Goal: Task Accomplishment & Management: Manage account settings

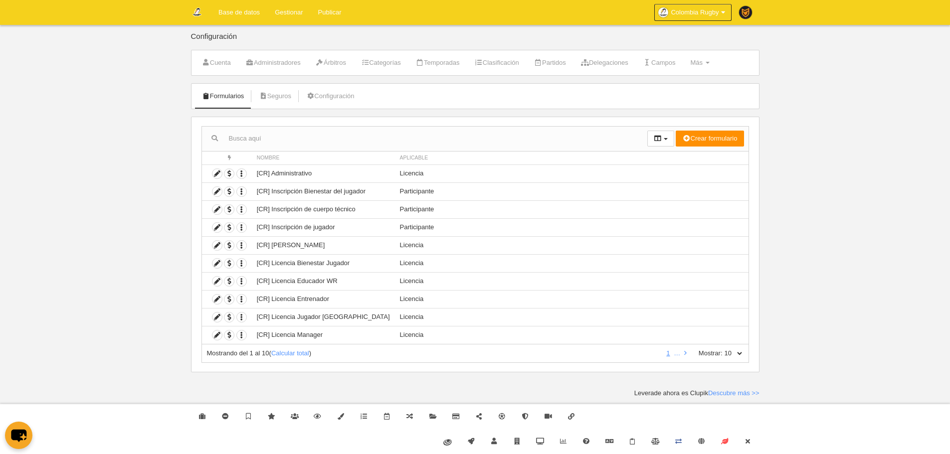
click at [738, 356] on select "10 25 50 100 500" at bounding box center [733, 353] width 21 height 9
select select "500"
click at [723, 349] on select "10 25 50 100 500" at bounding box center [733, 353] width 21 height 9
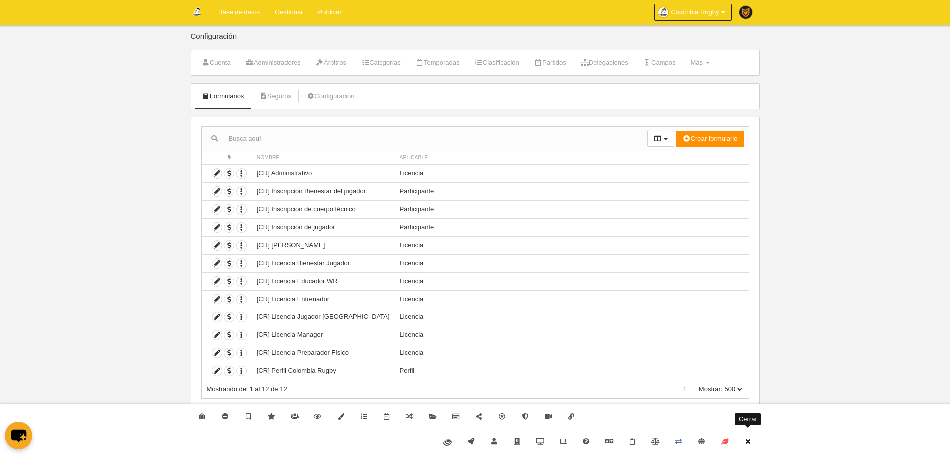
click at [752, 445] on link "Cerrar" at bounding box center [747, 441] width 23 height 25
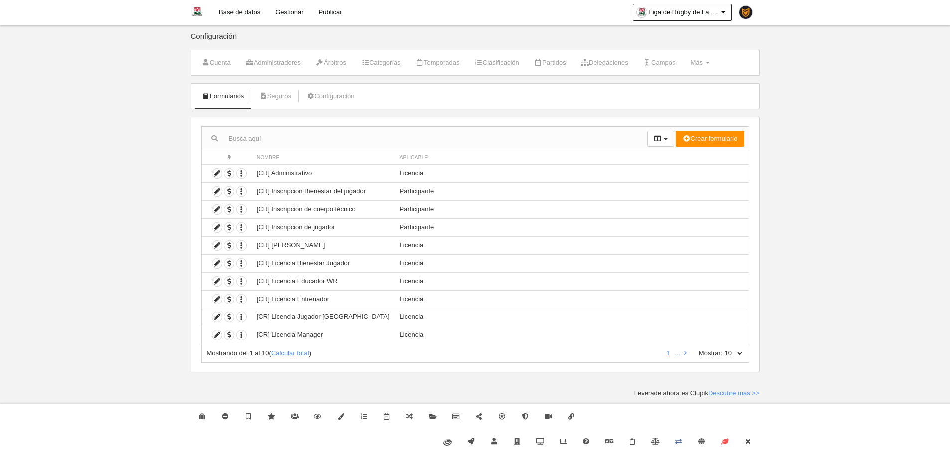
click at [738, 349] on select "10 25 50 100 500" at bounding box center [733, 353] width 21 height 9
select select "500"
click at [723, 349] on select "10 25 50 100 500" at bounding box center [733, 353] width 21 height 9
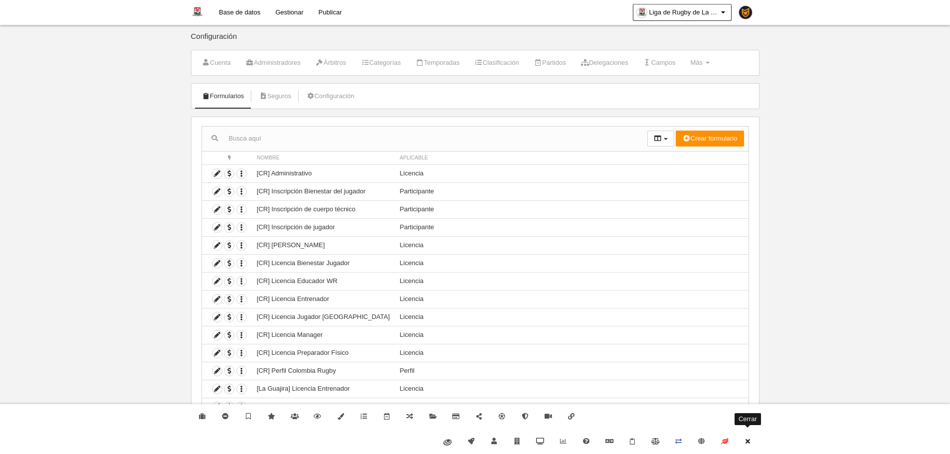
click at [752, 445] on link "Cerrar" at bounding box center [747, 441] width 23 height 25
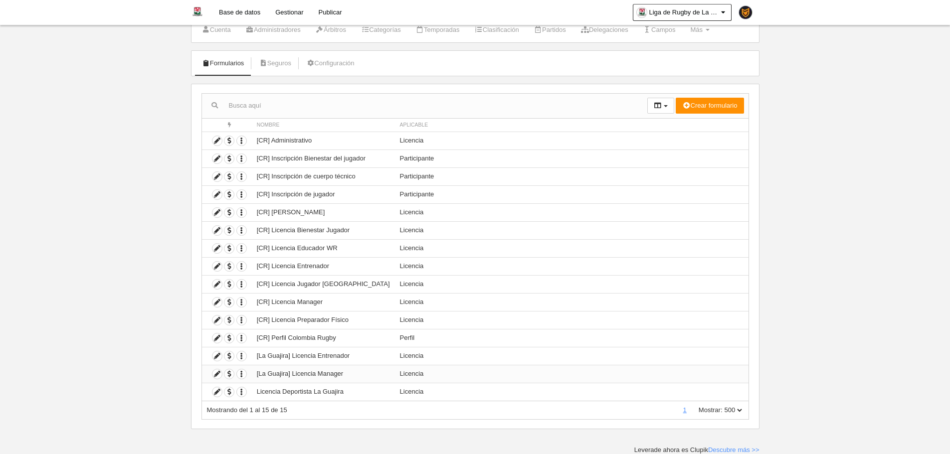
scroll to position [33, 0]
click at [215, 373] on icon at bounding box center [216, 373] width 9 height 9
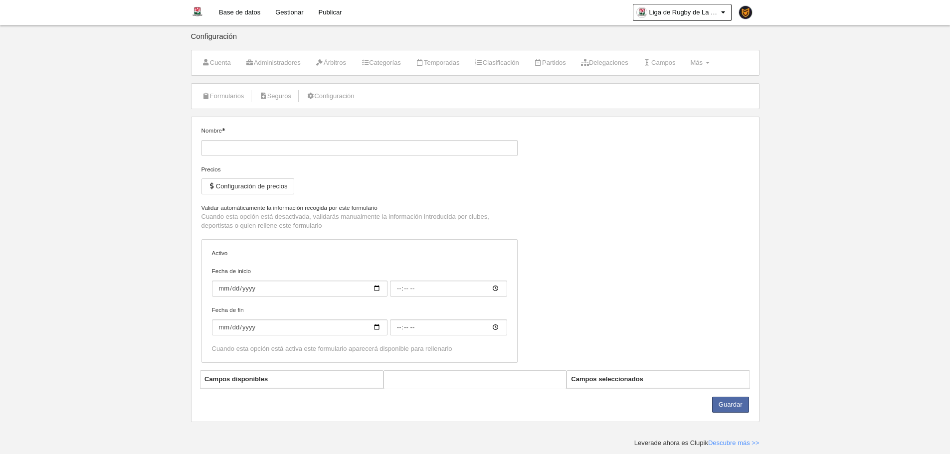
type input "[La Guajira] Licencia Manager"
checkbox input "true"
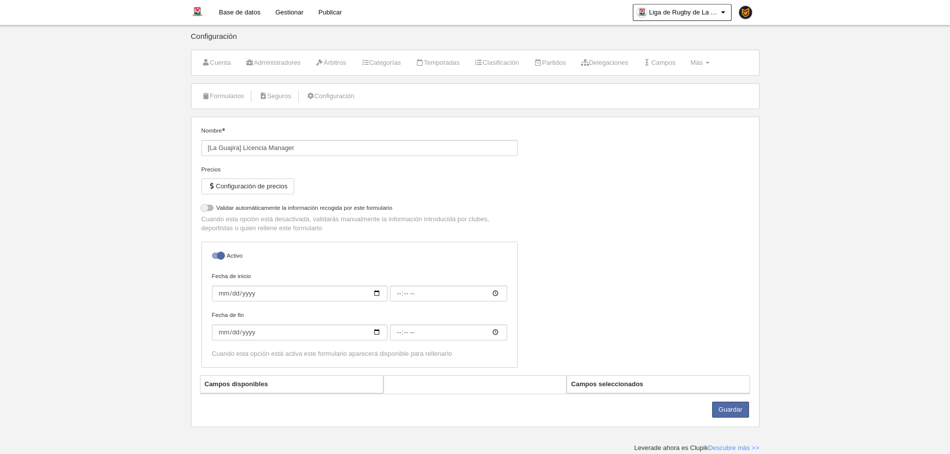
select select "selected"
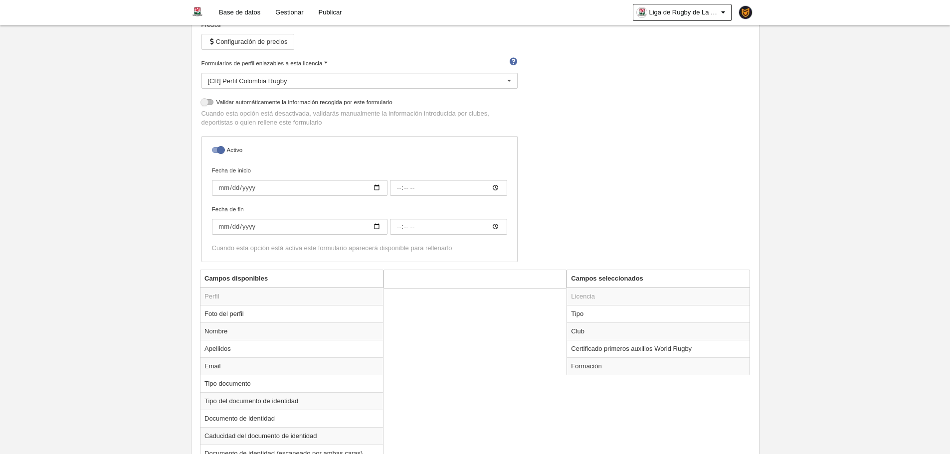
scroll to position [199, 0]
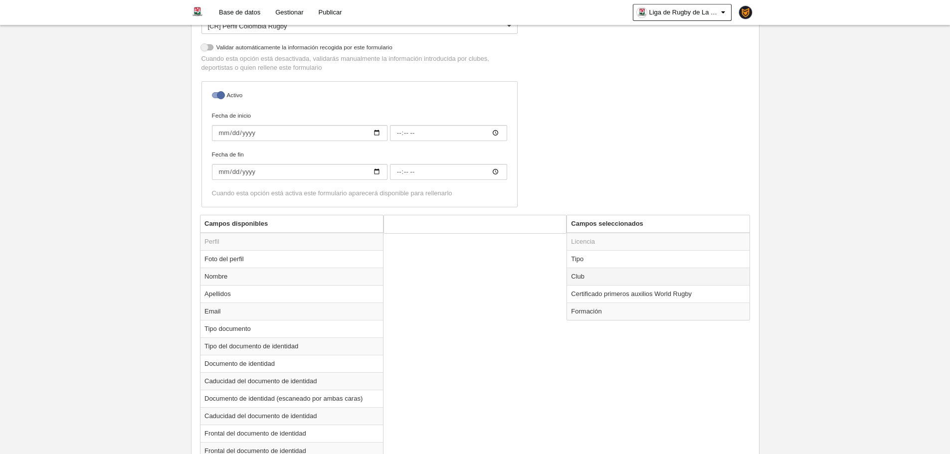
click at [596, 283] on td "Club" at bounding box center [658, 276] width 183 height 17
radio input "true"
select select
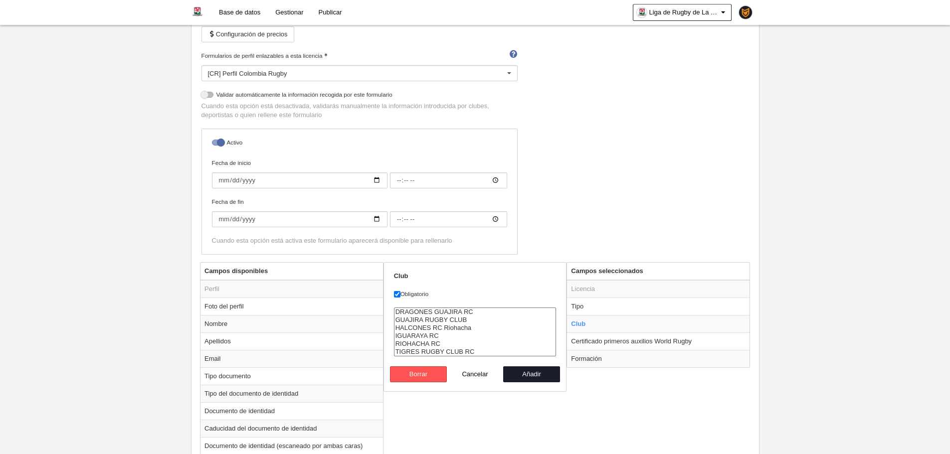
scroll to position [150, 0]
click at [480, 379] on button "Cancelar" at bounding box center [475, 377] width 57 height 16
radio input "false"
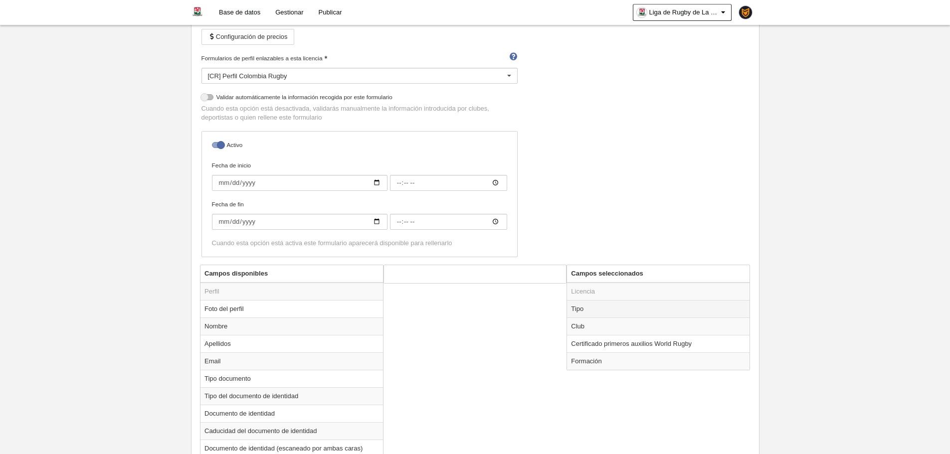
click at [596, 315] on td "Tipo" at bounding box center [658, 308] width 183 height 17
radio input "true"
select select "staff"
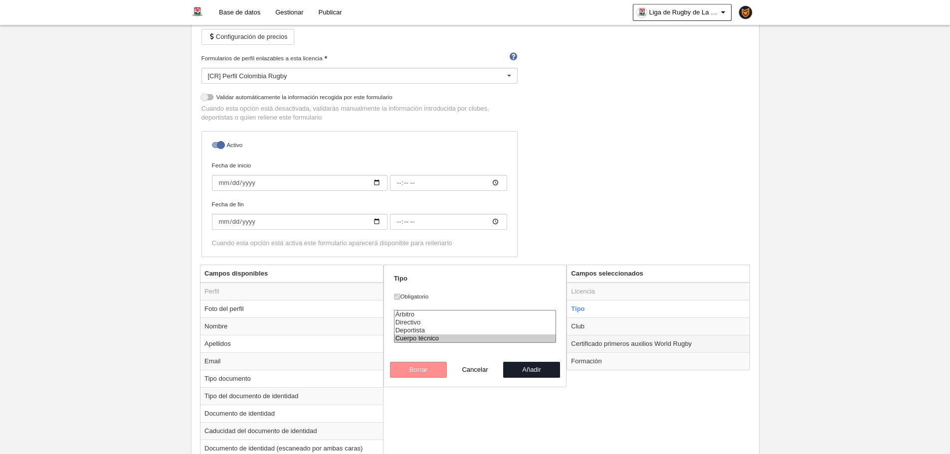
click at [599, 343] on td "Certificado primeros auxilios World Rugby" at bounding box center [658, 343] width 183 height 17
radio input "false"
radio input "true"
checkbox input "false"
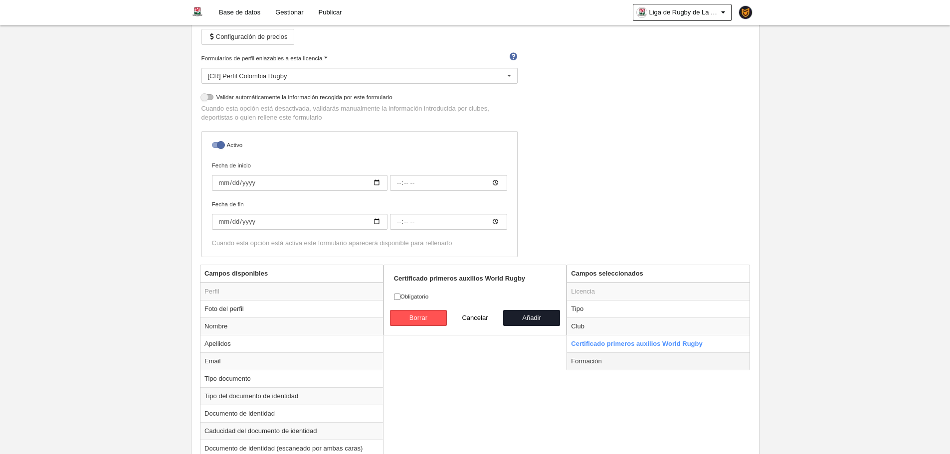
click at [601, 355] on td "Formación" at bounding box center [658, 361] width 183 height 17
radio input "false"
radio input "true"
checkbox input "true"
select select
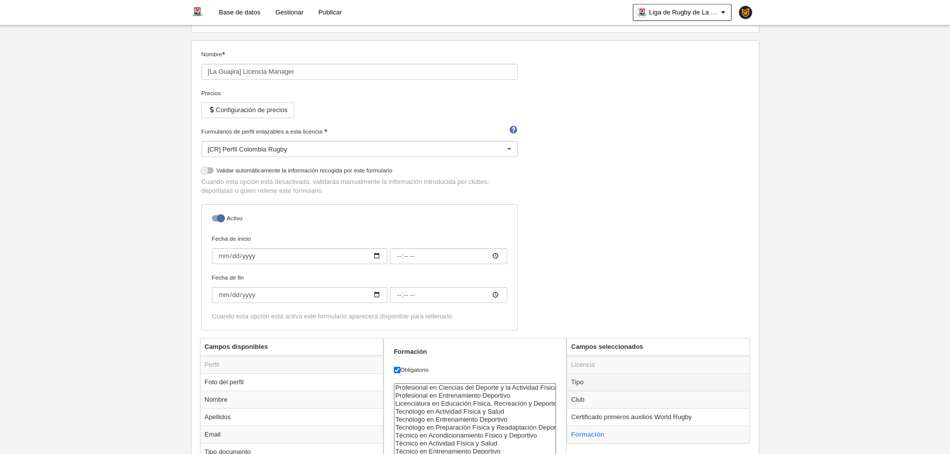
scroll to position [199, 0]
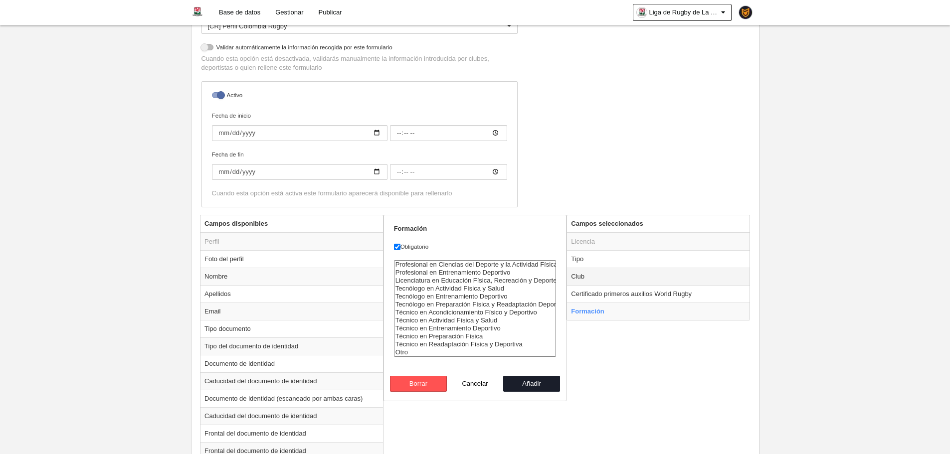
click at [584, 282] on td "Club" at bounding box center [658, 276] width 183 height 17
radio input "true"
select select
